Goal: Navigation & Orientation: Understand site structure

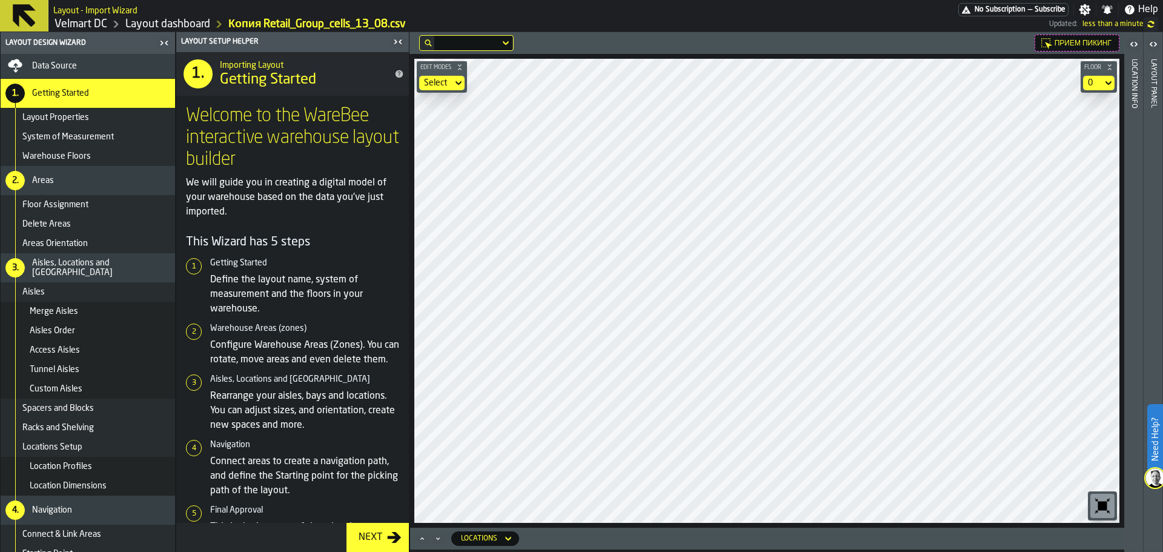
scroll to position [41, 0]
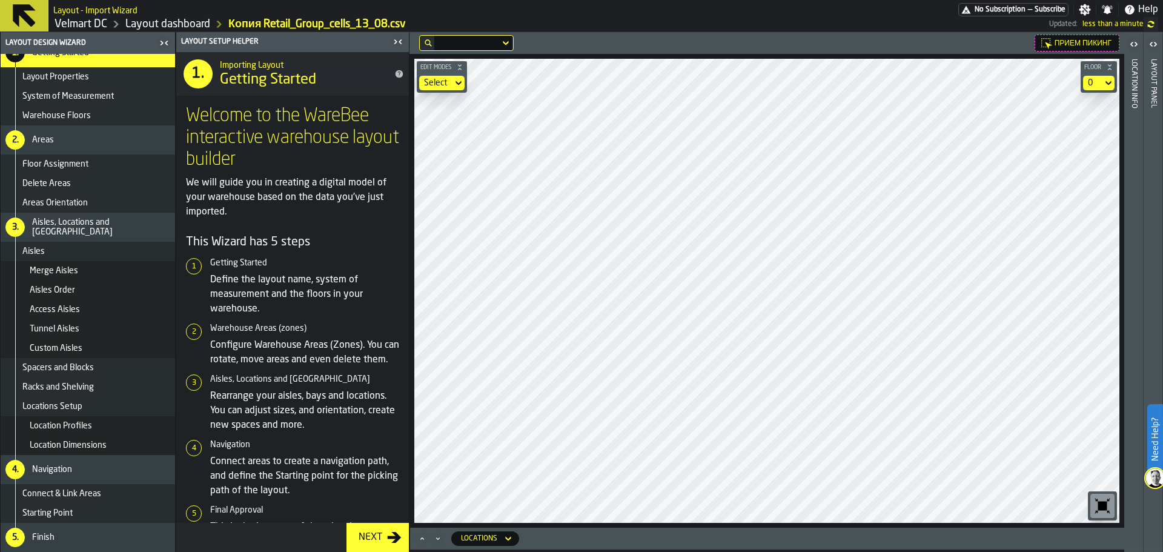
click at [65, 536] on div "Finish" at bounding box center [101, 538] width 138 height 10
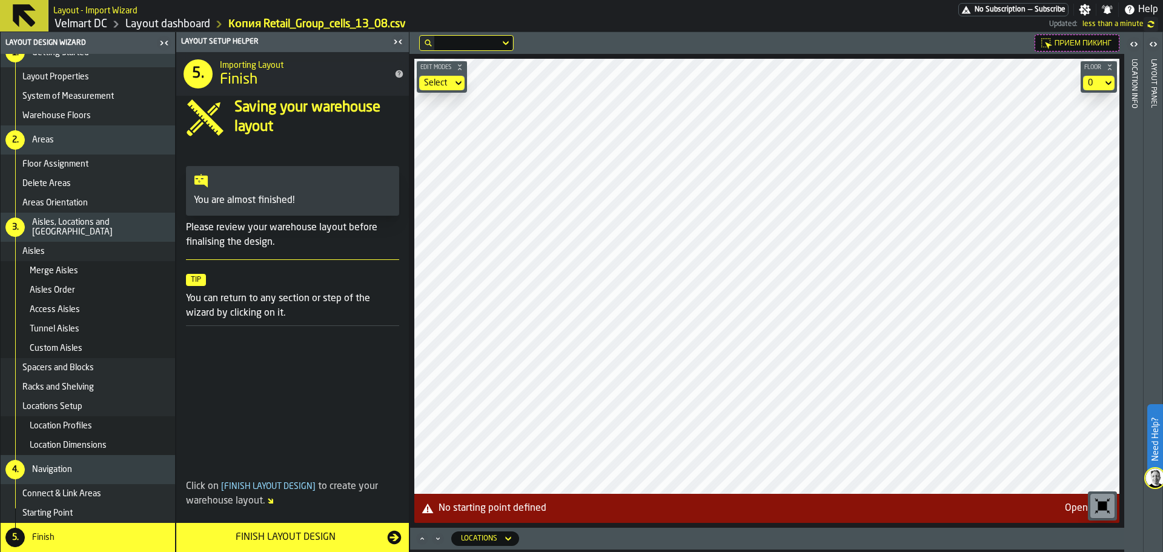
click at [389, 262] on main "Layout Design Wizard Data Source 1. Getting Started Layout Properties System of…" at bounding box center [581, 292] width 1163 height 520
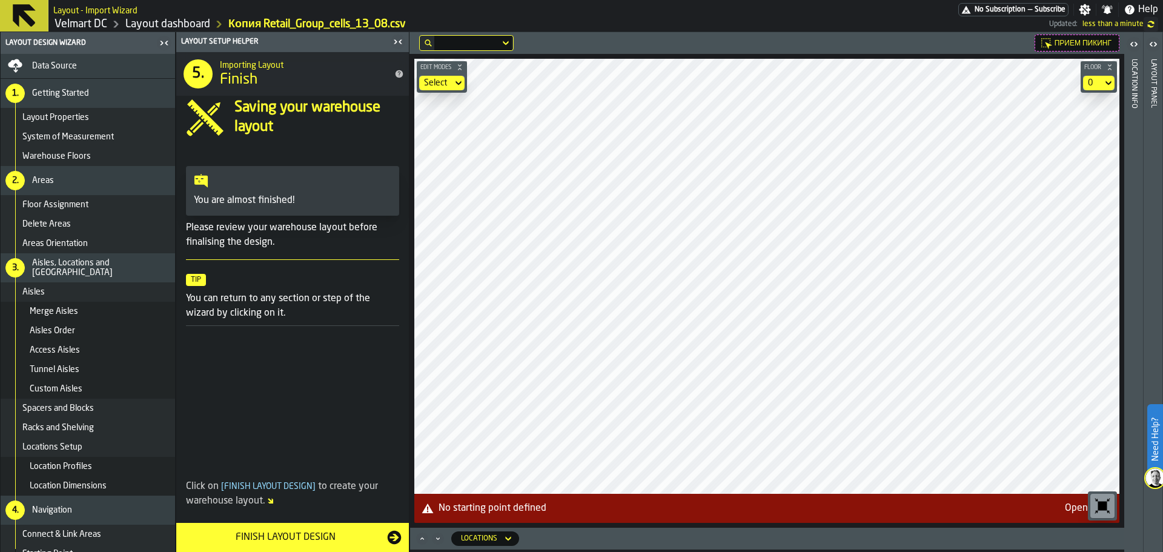
click at [184, 27] on link "Layout dashboard" at bounding box center [167, 24] width 85 height 13
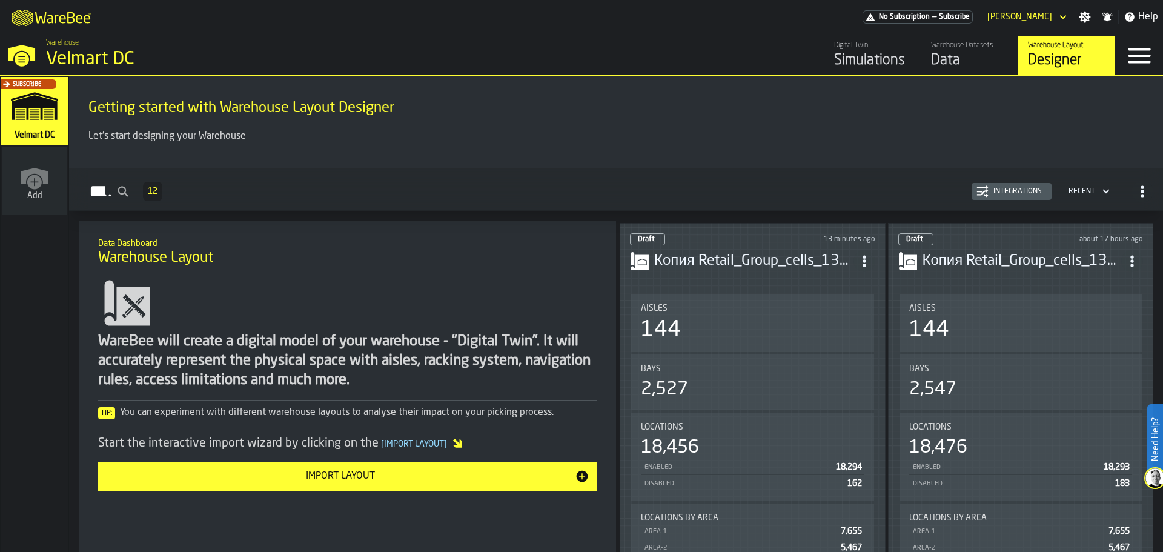
click at [951, 62] on div "Data" at bounding box center [969, 60] width 77 height 19
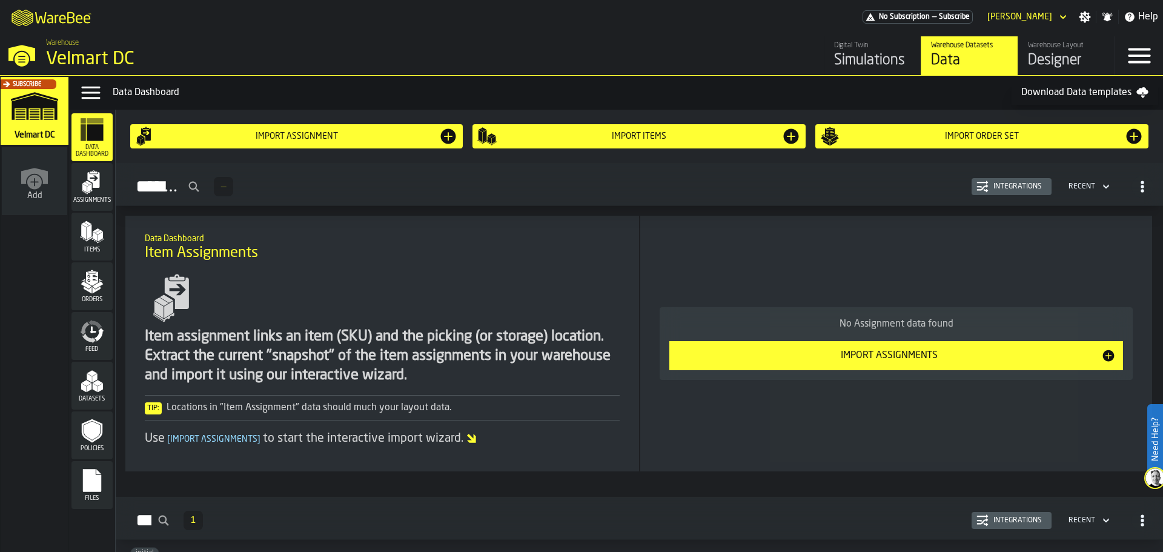
click at [95, 194] on icon "menu Assignments" at bounding box center [92, 182] width 24 height 24
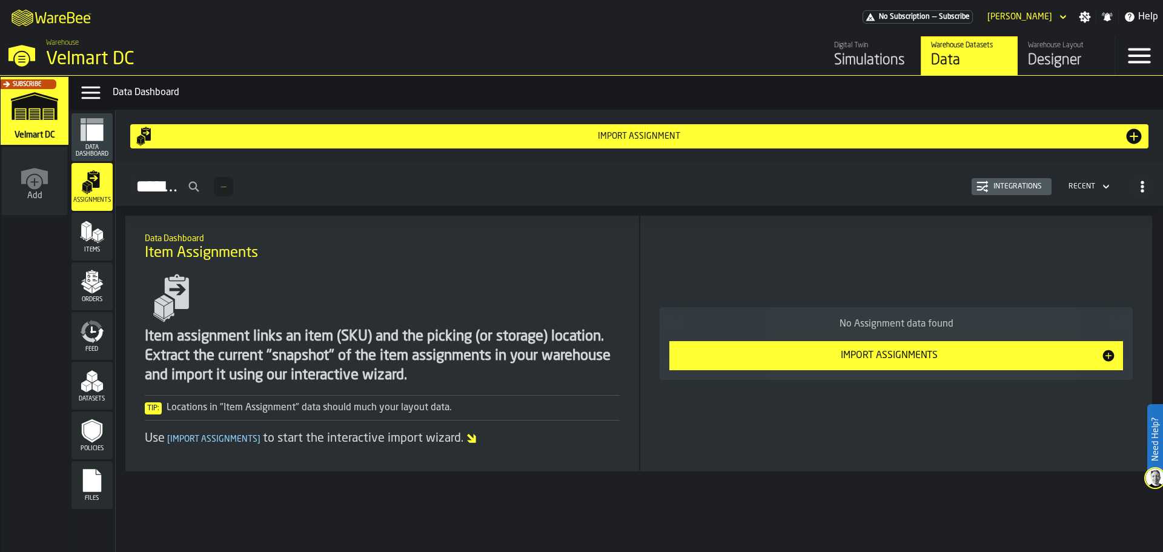
click at [93, 244] on icon "menu Items" at bounding box center [92, 232] width 24 height 24
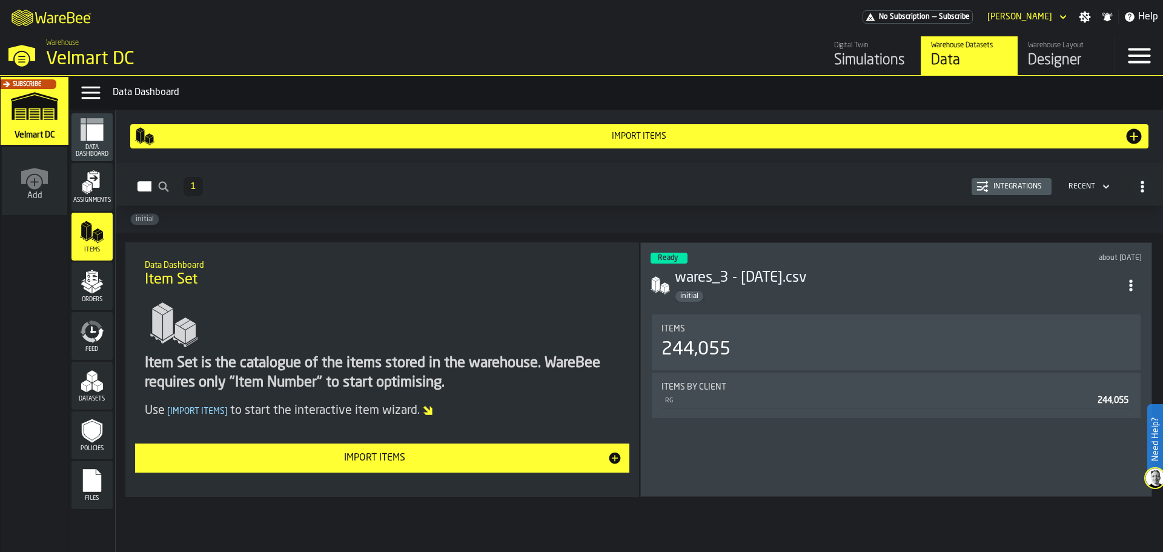
click at [102, 300] on span "Orders" at bounding box center [92, 299] width 41 height 7
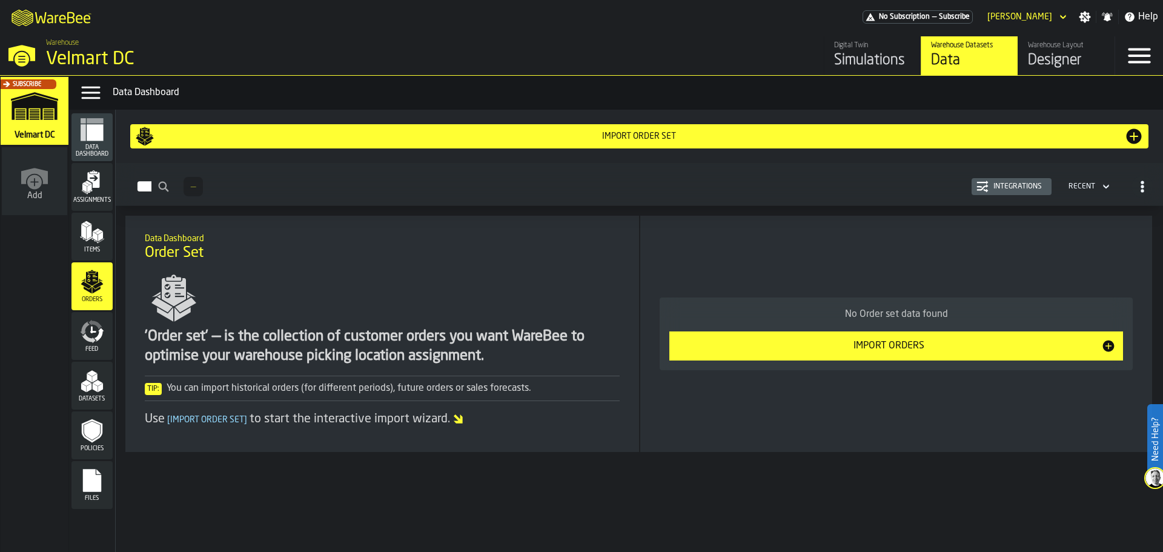
click at [100, 336] on icon "menu Feed" at bounding box center [99, 335] width 10 height 14
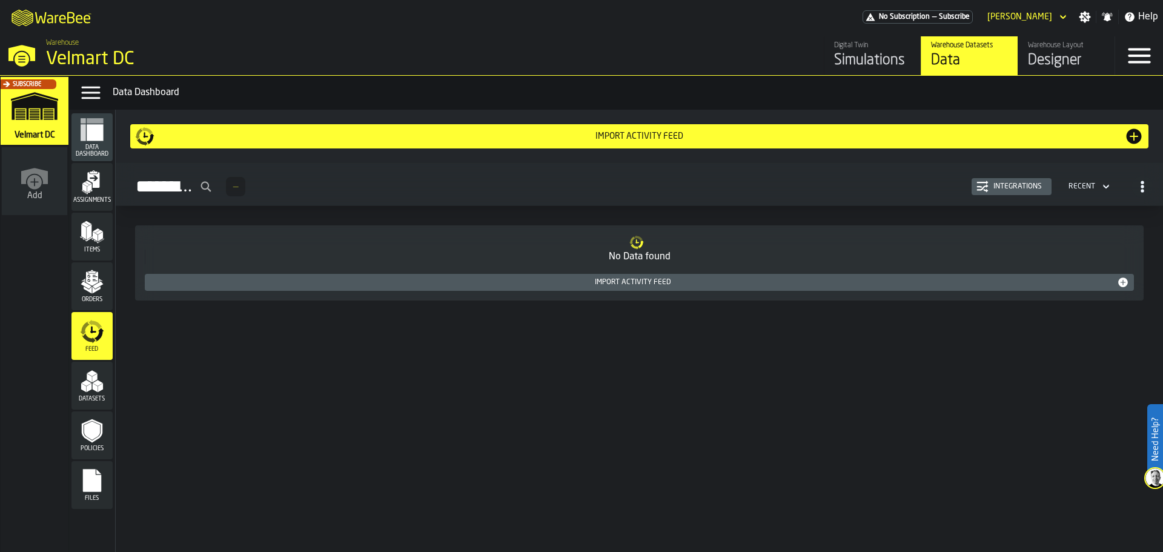
click at [90, 384] on polygon "menu Datasets" at bounding box center [86, 383] width 10 height 6
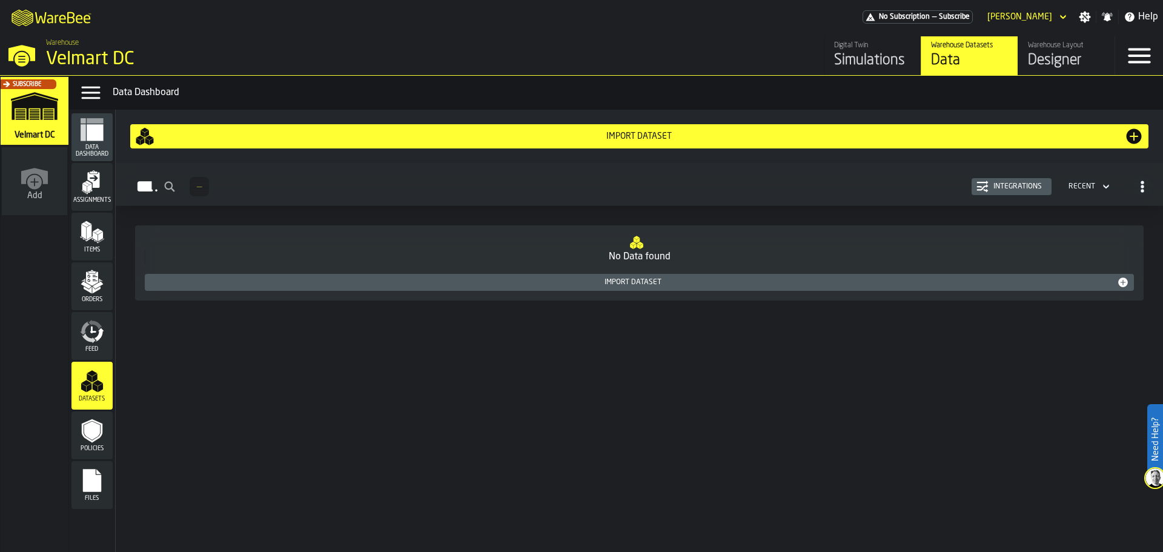
click at [91, 437] on icon "menu Policies" at bounding box center [92, 431] width 16 height 19
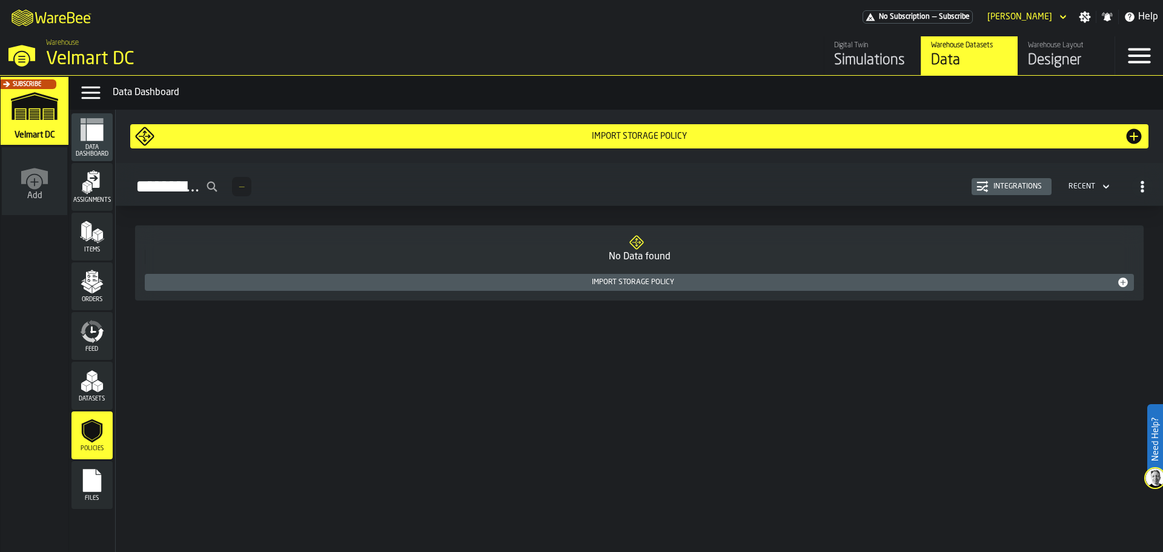
click at [93, 478] on icon "menu Files" at bounding box center [92, 480] width 18 height 23
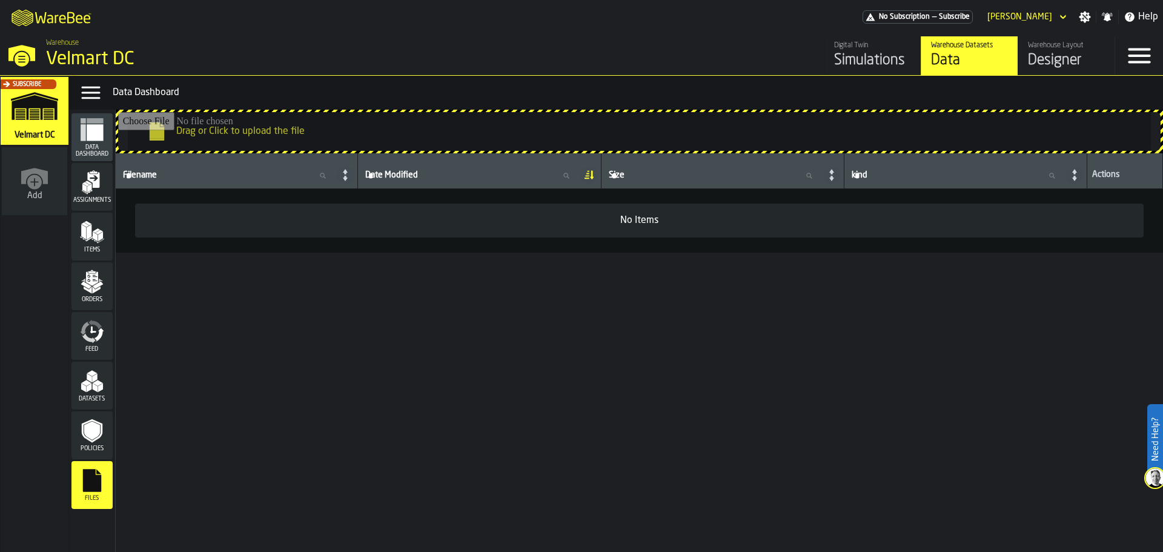
click at [96, 425] on icon "menu Policies" at bounding box center [92, 431] width 16 height 19
click at [81, 192] on icon "menu Assignments" at bounding box center [92, 182] width 24 height 24
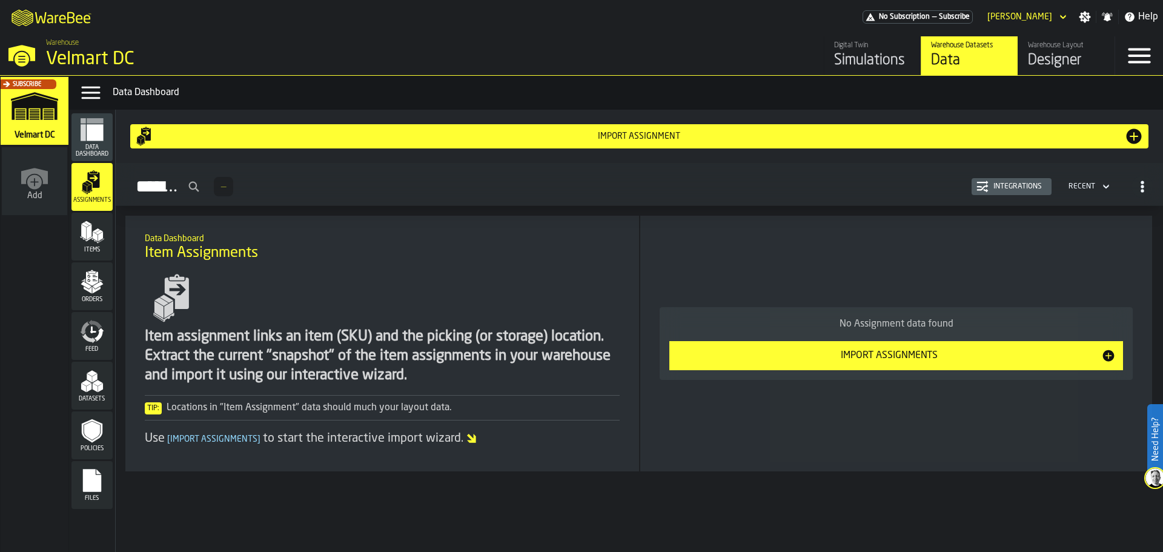
click at [104, 241] on icon "menu Items" at bounding box center [92, 232] width 24 height 24
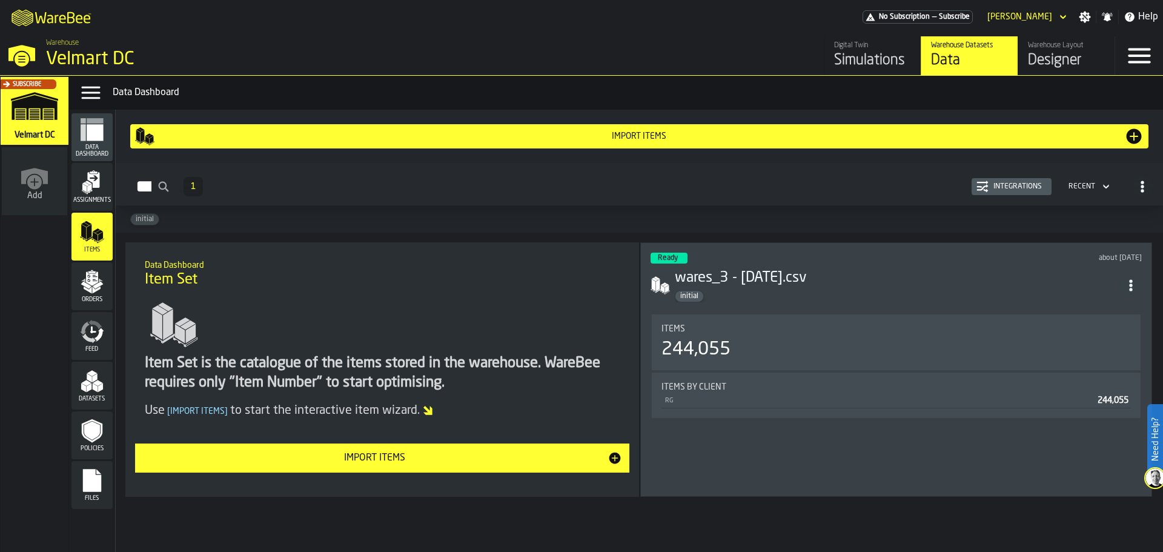
click at [93, 202] on span "Assignments" at bounding box center [92, 200] width 41 height 7
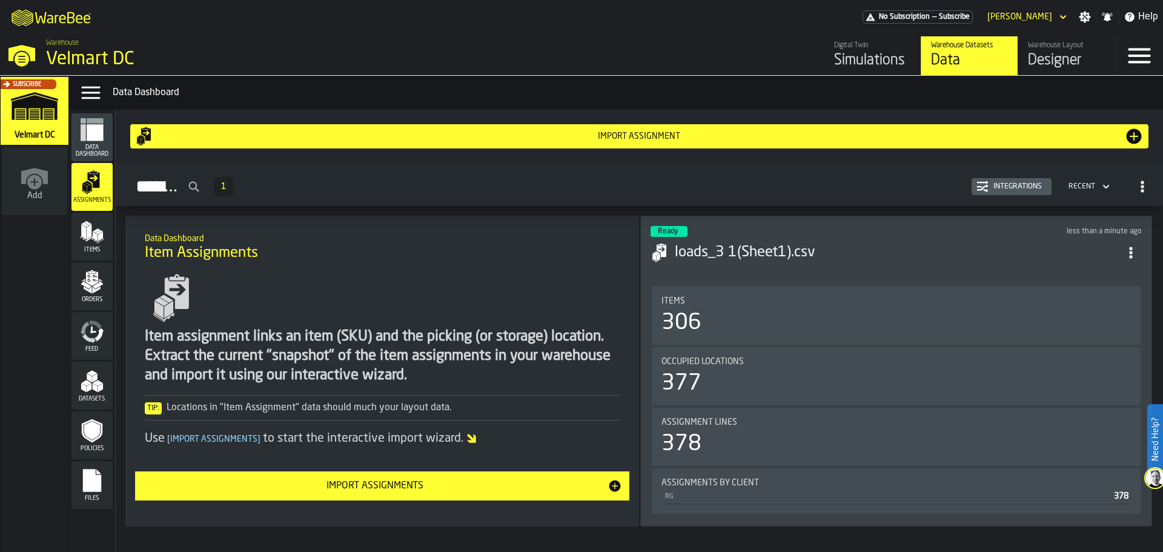
click at [101, 221] on icon "menu Items" at bounding box center [92, 232] width 24 height 24
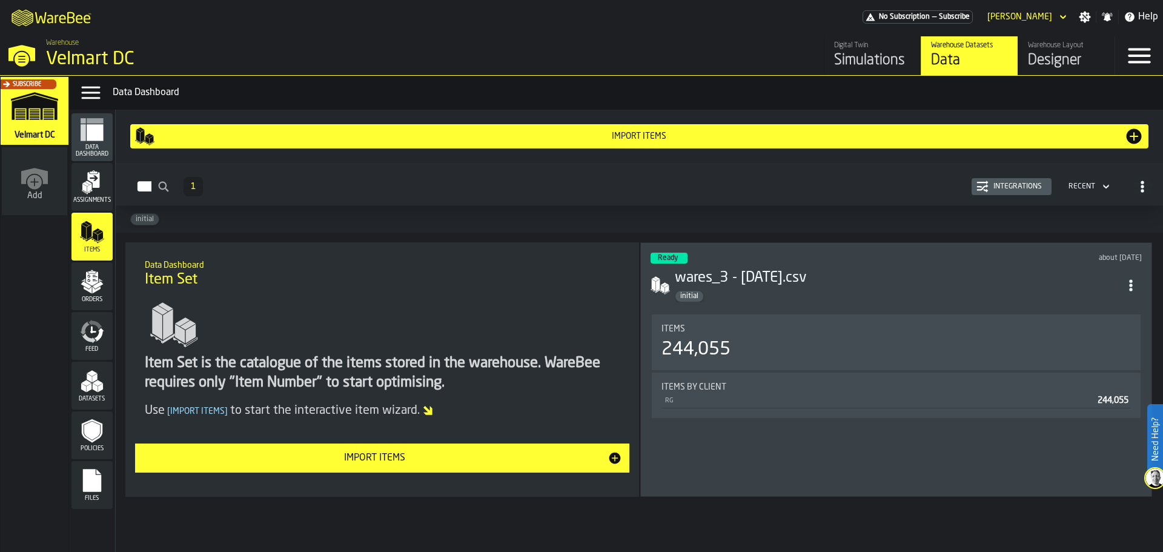
click at [99, 202] on span "Assignments" at bounding box center [92, 200] width 41 height 7
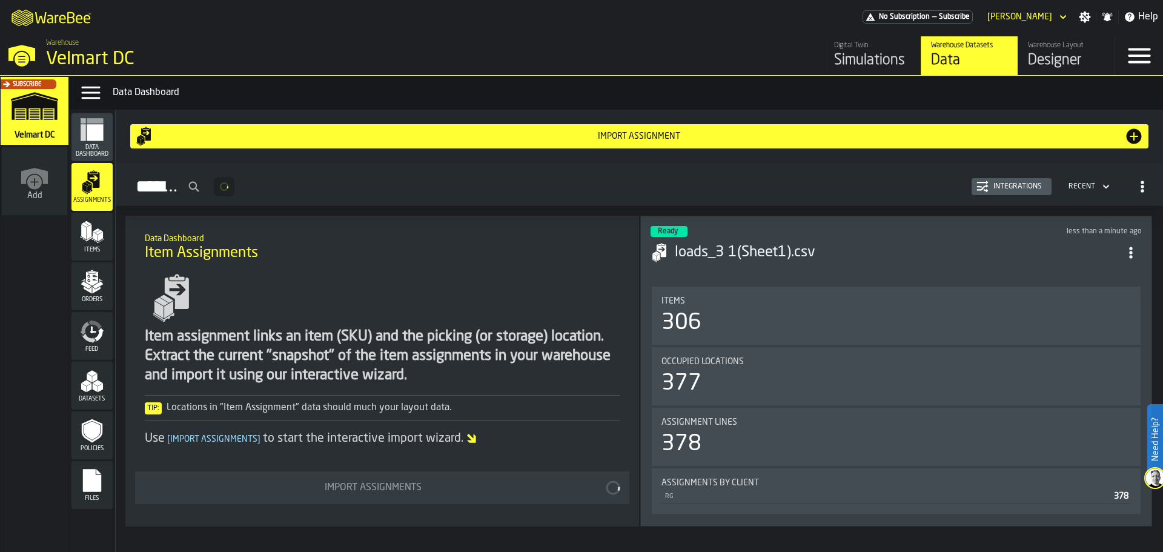
click at [102, 224] on icon "menu Items" at bounding box center [92, 232] width 24 height 24
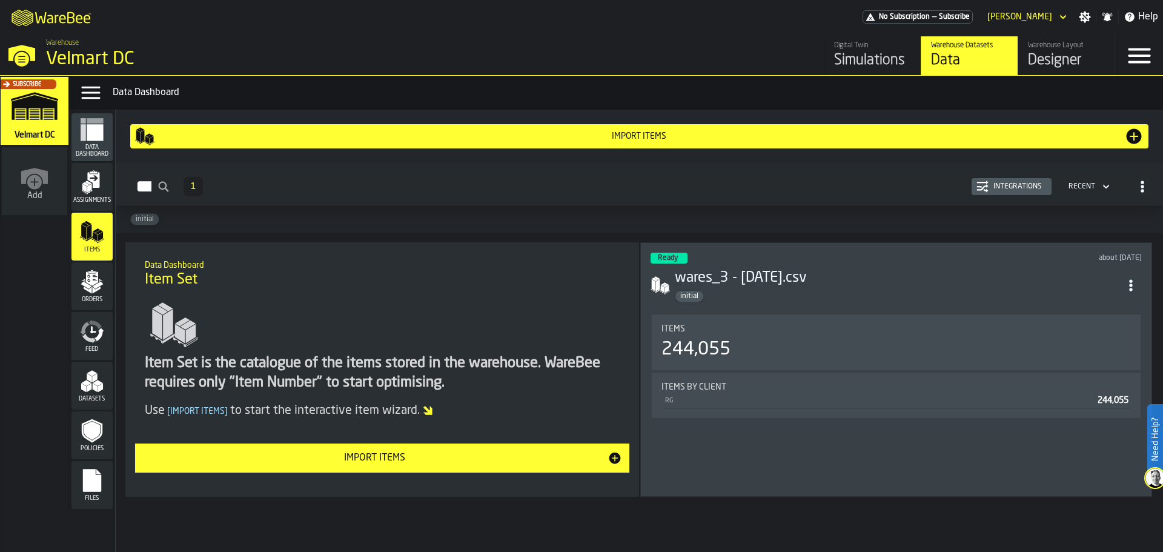
click at [103, 273] on icon "menu Orders" at bounding box center [92, 282] width 24 height 24
